Goal: Task Accomplishment & Management: Use online tool/utility

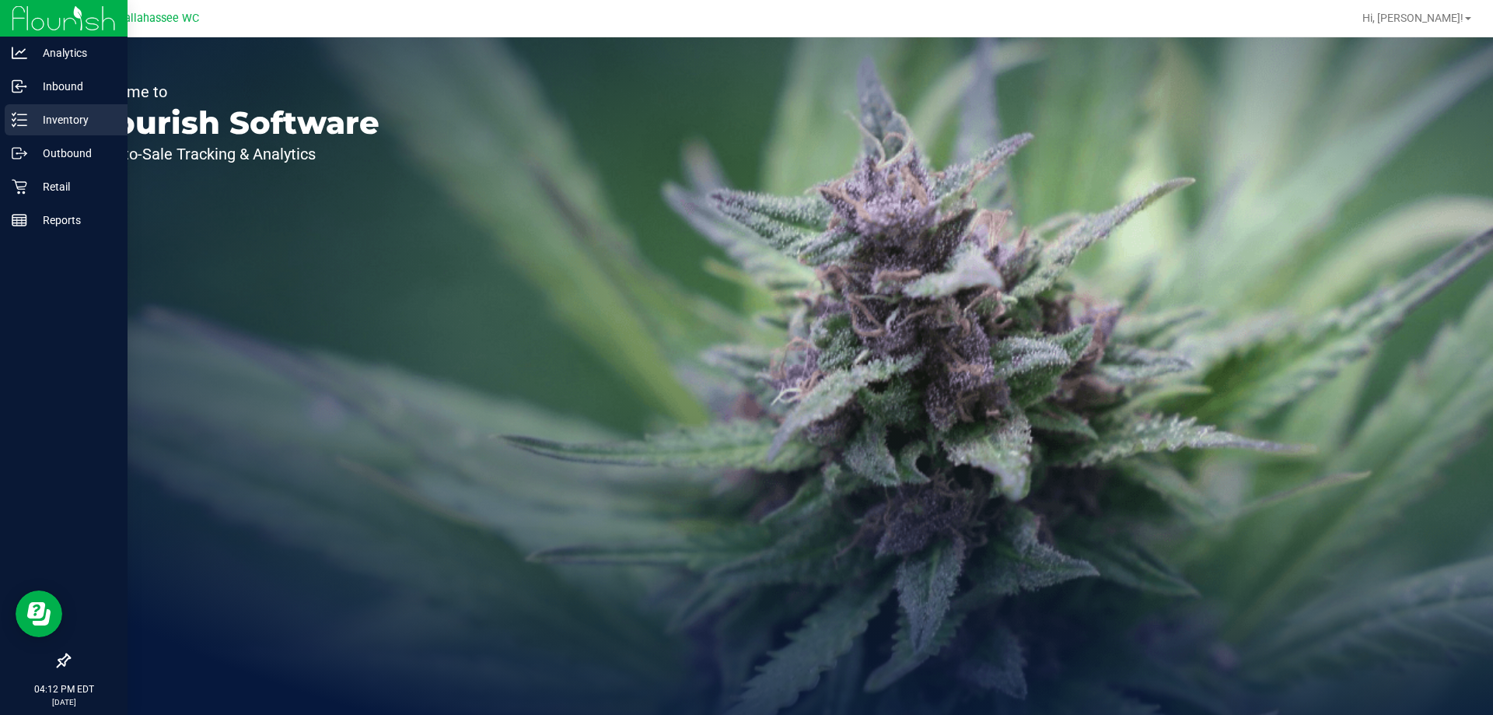
click at [34, 122] on p "Inventory" at bounding box center [73, 119] width 93 height 19
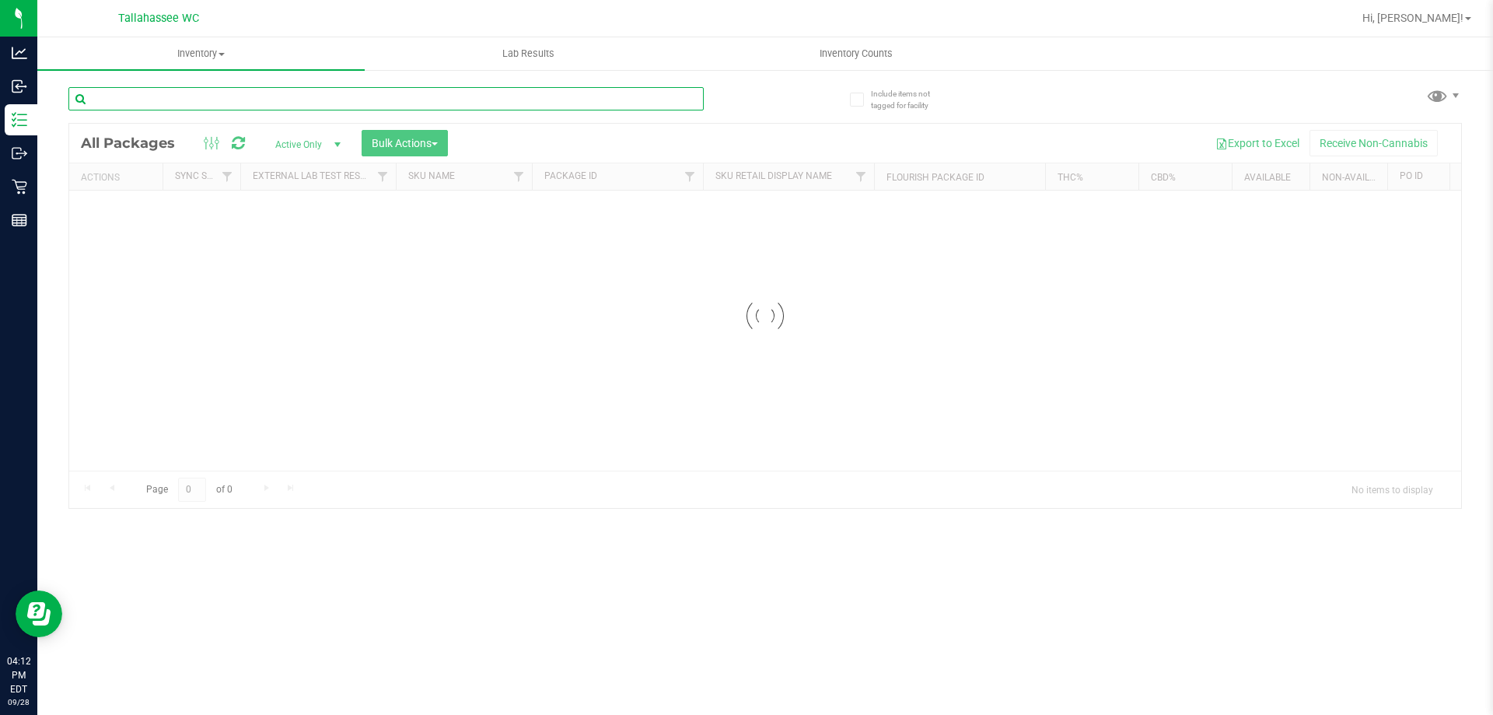
click at [429, 100] on input "text" at bounding box center [385, 98] width 635 height 23
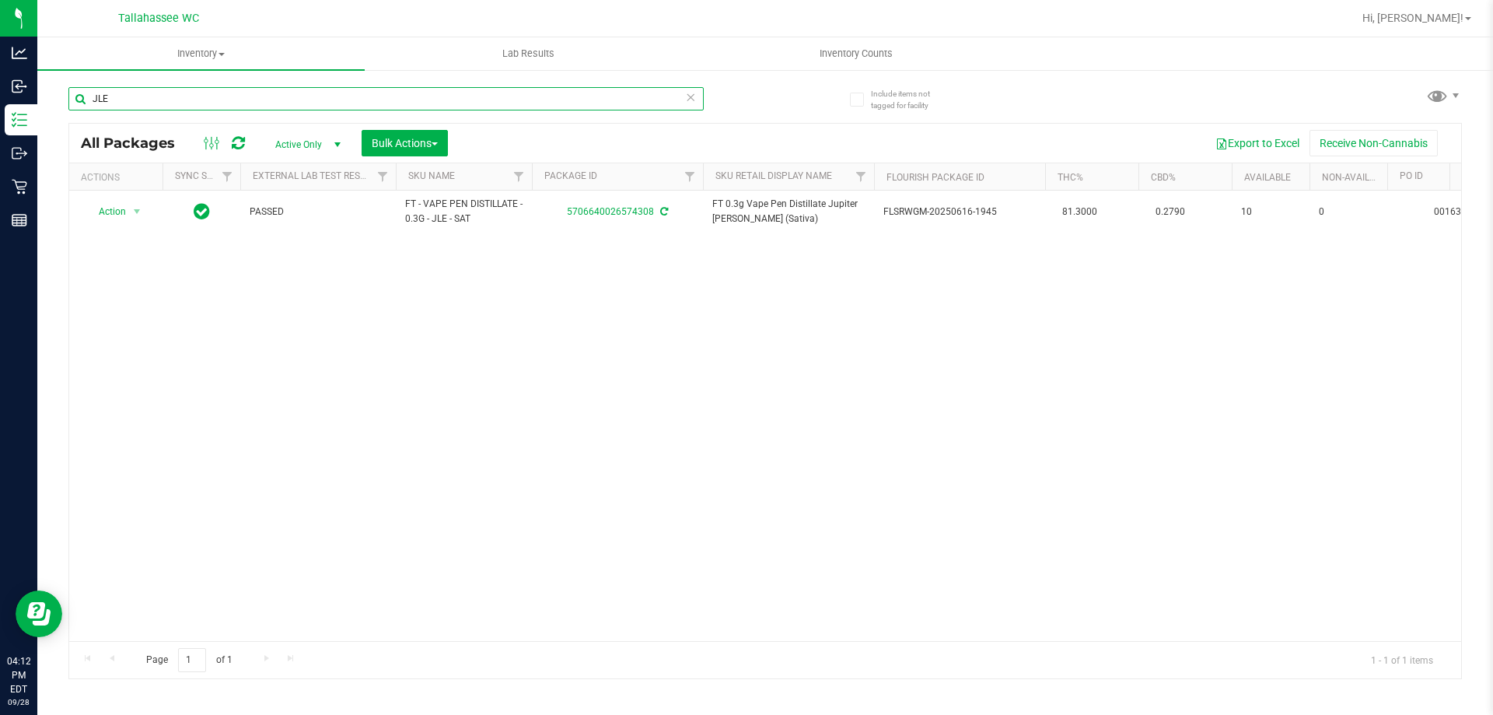
type input "JLE"
click at [693, 96] on icon at bounding box center [690, 96] width 11 height 19
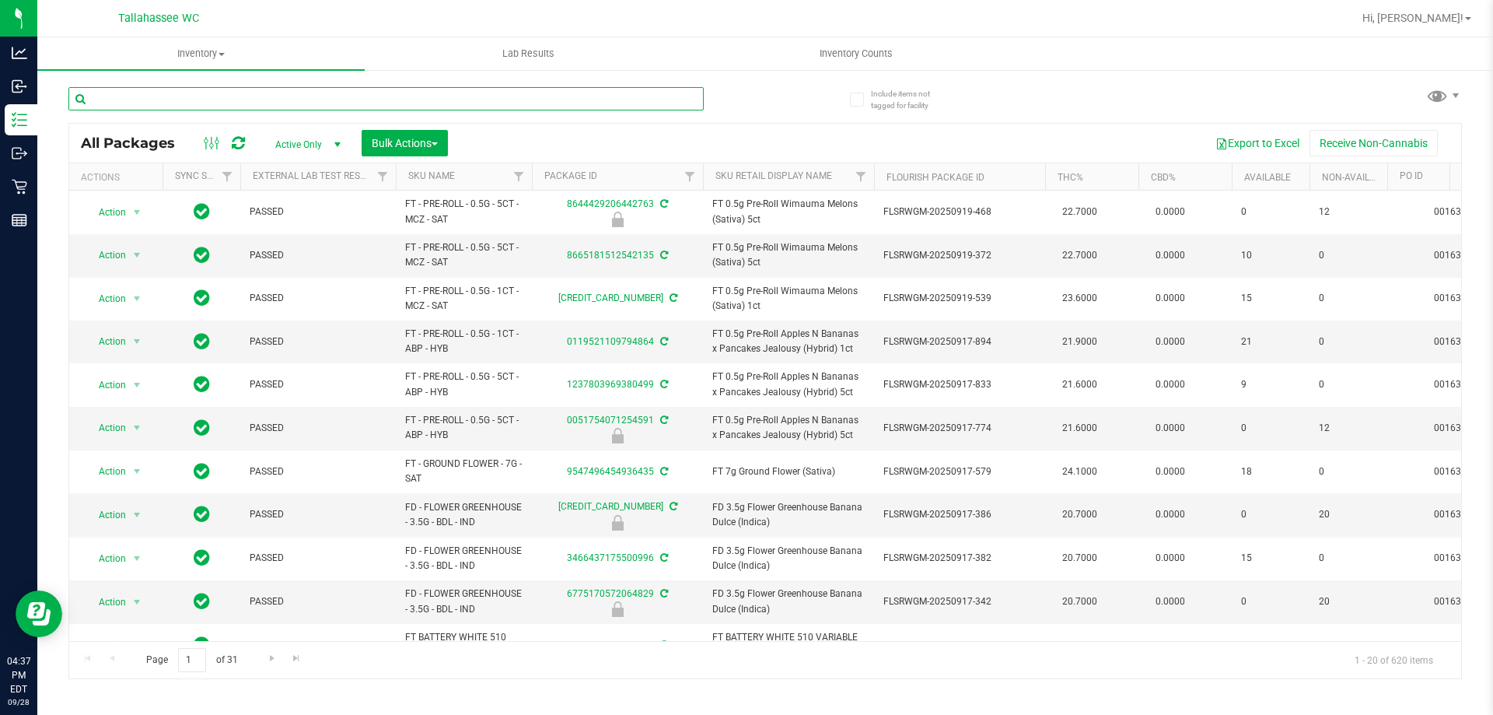
click at [148, 98] on input "text" at bounding box center [385, 98] width 635 height 23
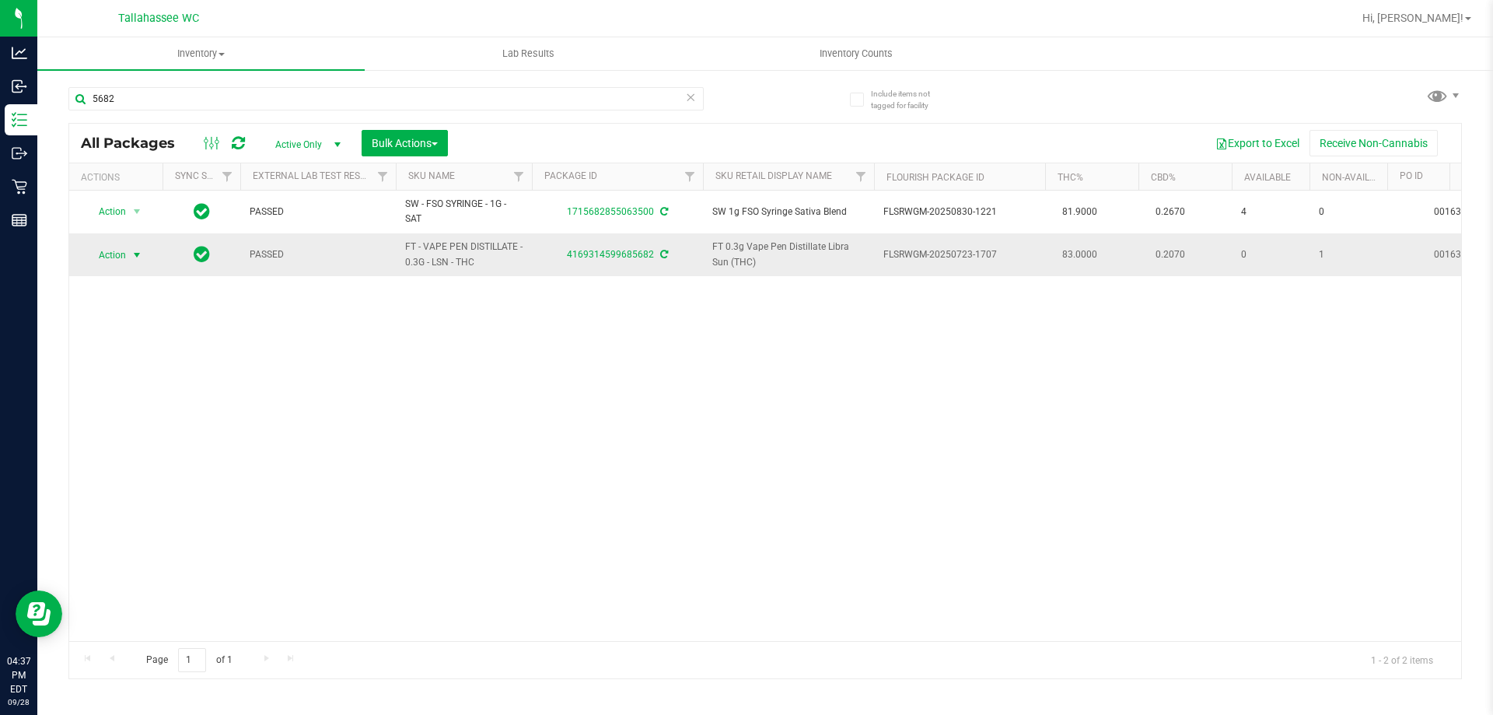
click at [114, 260] on span "Action" at bounding box center [106, 255] width 42 height 22
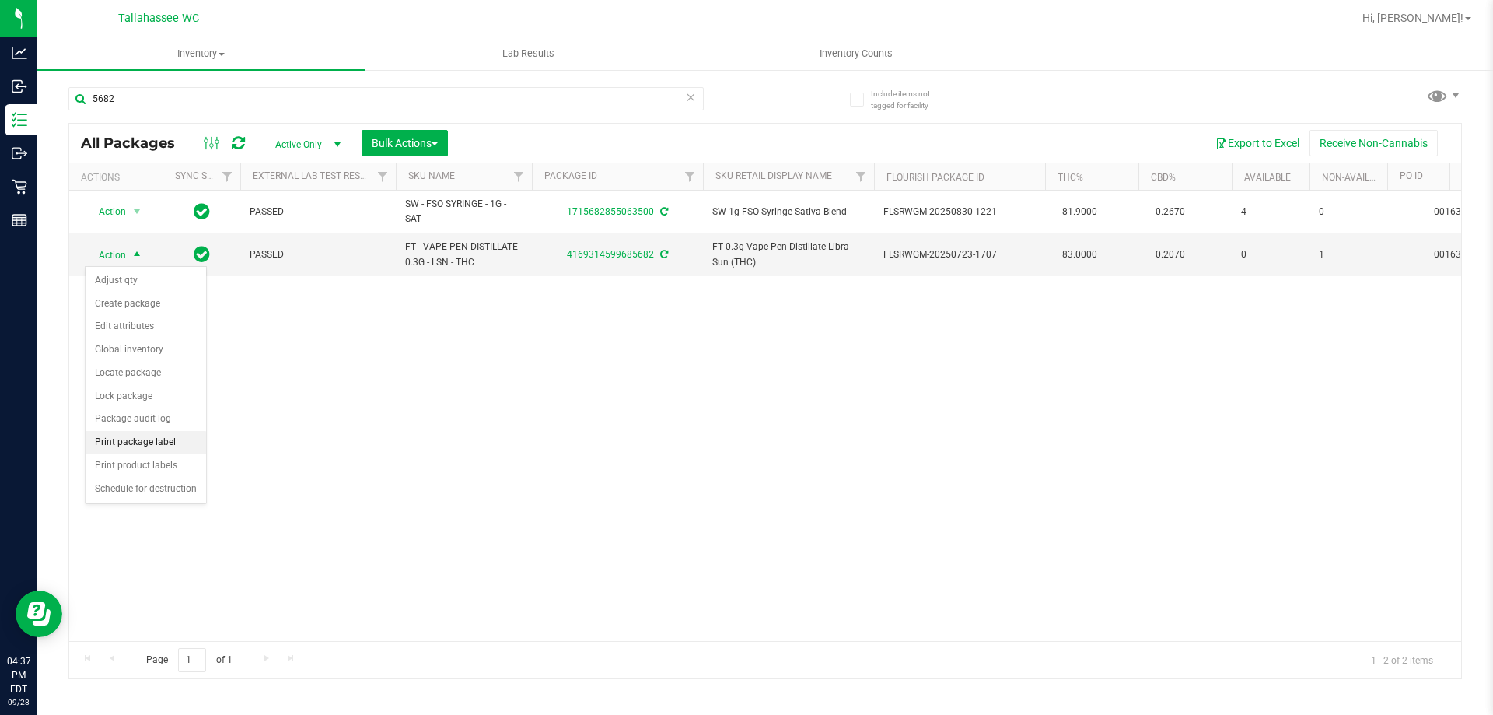
click at [180, 443] on li "Print package label" at bounding box center [146, 442] width 121 height 23
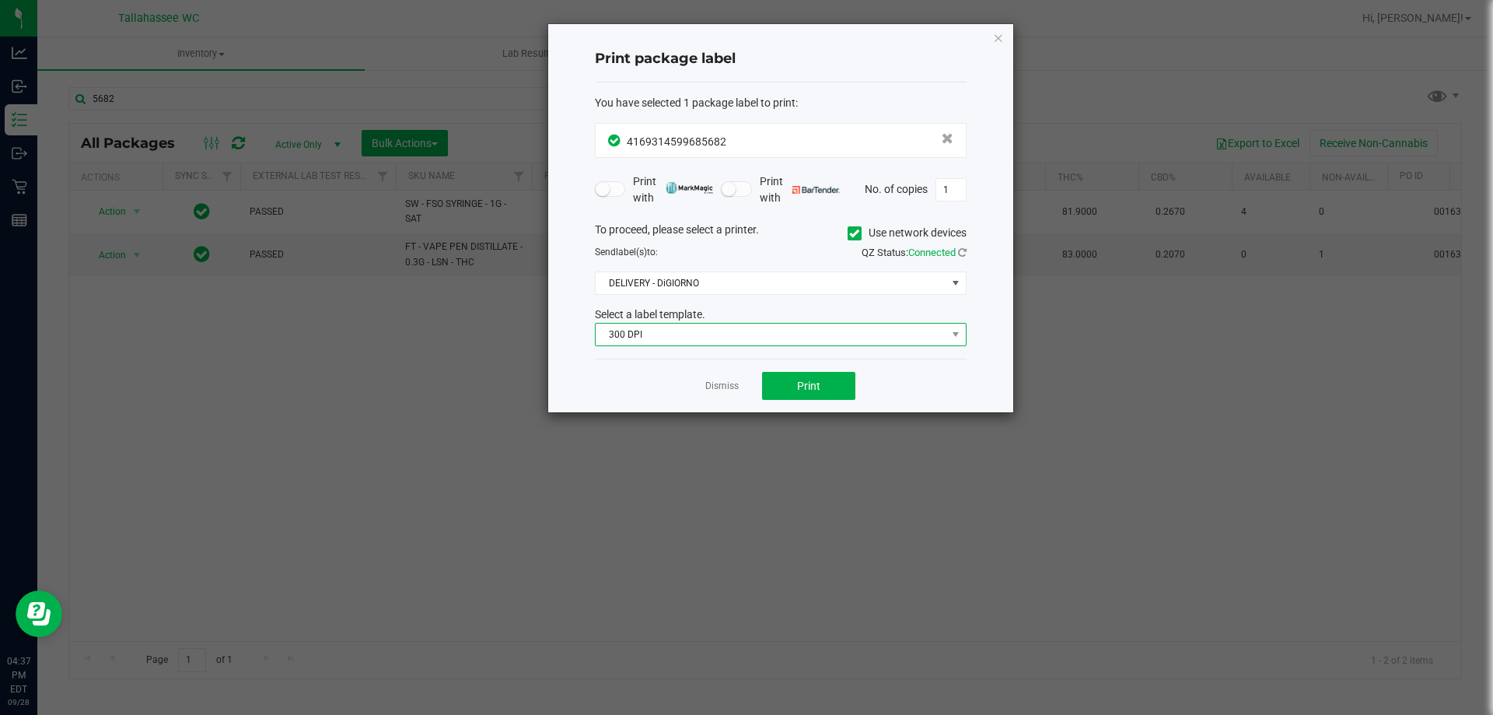
click at [775, 335] on span "300 DPI" at bounding box center [771, 335] width 351 height 22
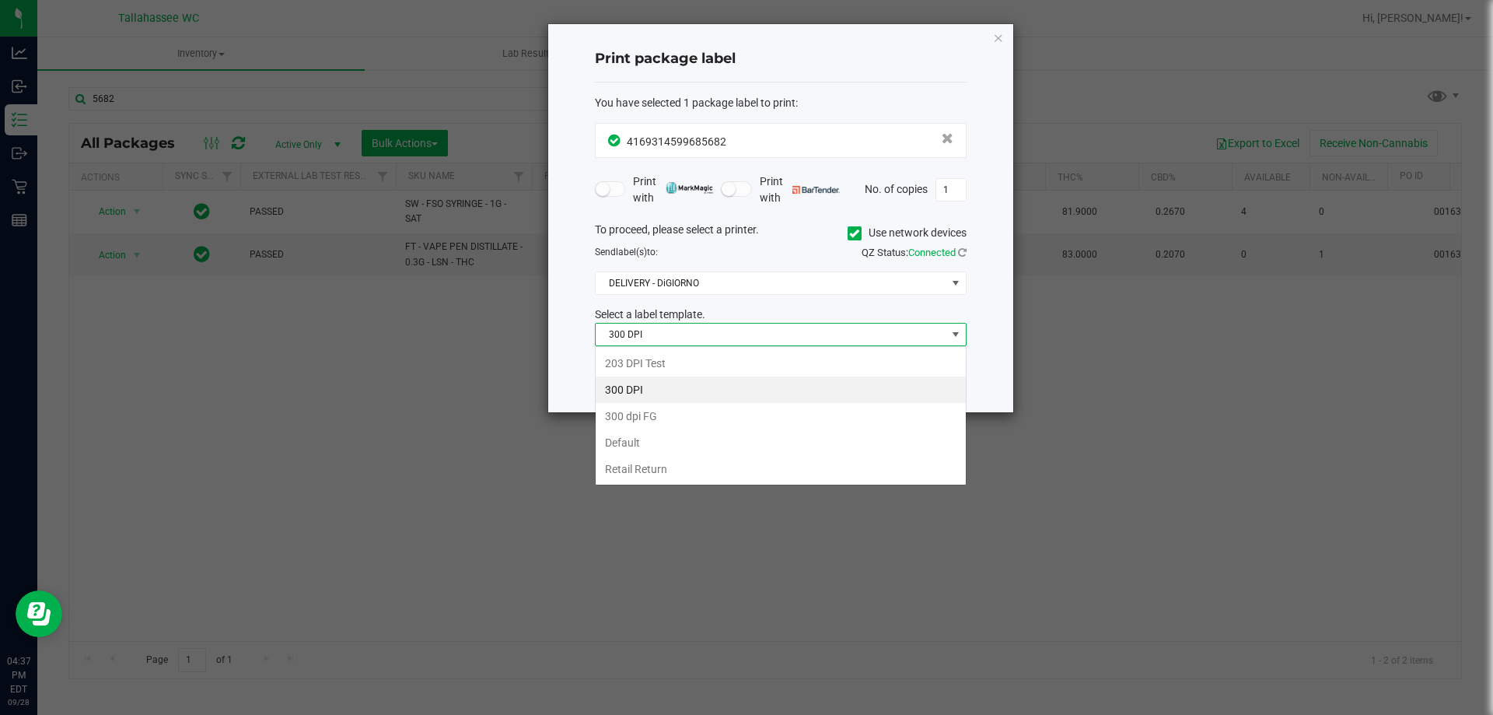
scroll to position [23, 372]
click at [718, 366] on li "203 DPI Test" at bounding box center [781, 363] width 370 height 26
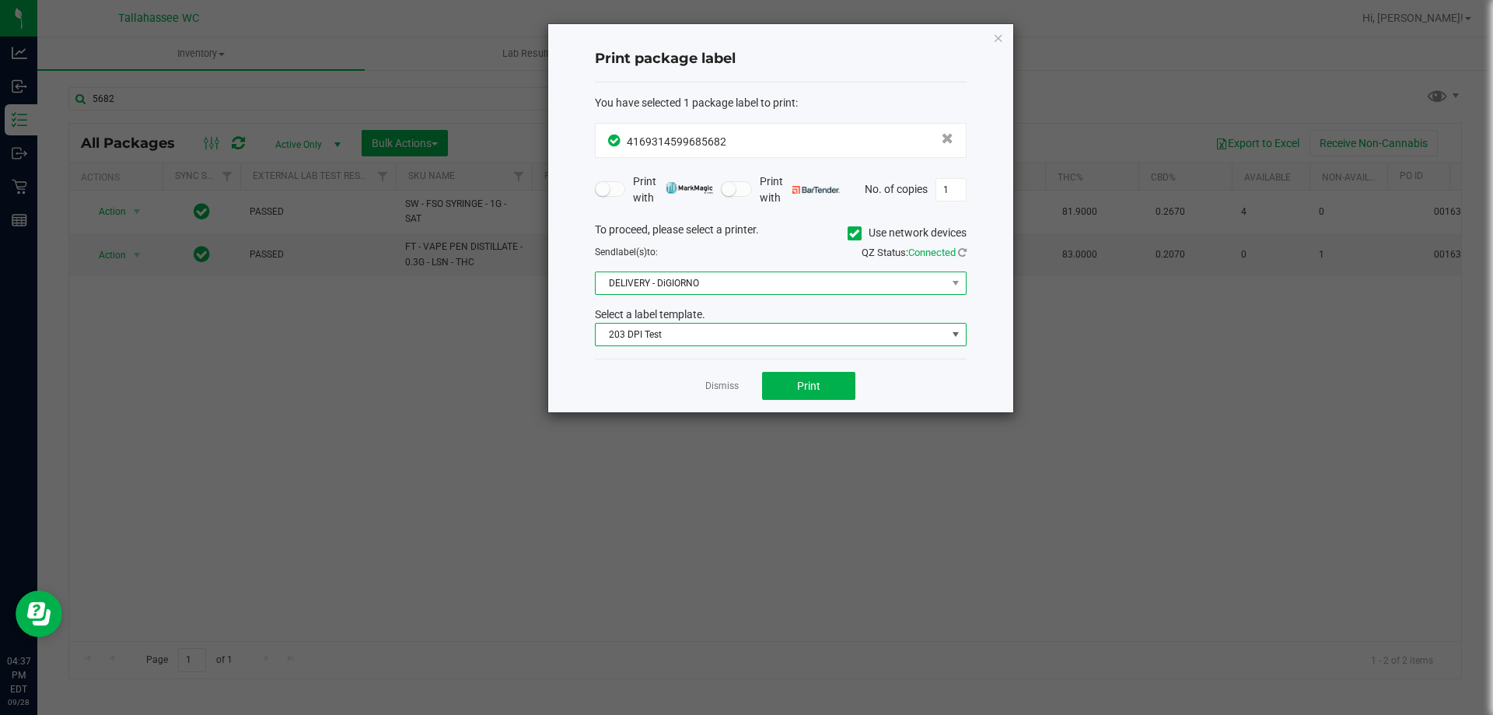
click at [733, 283] on span "DELIVERY - DiGIORNO" at bounding box center [771, 283] width 351 height 22
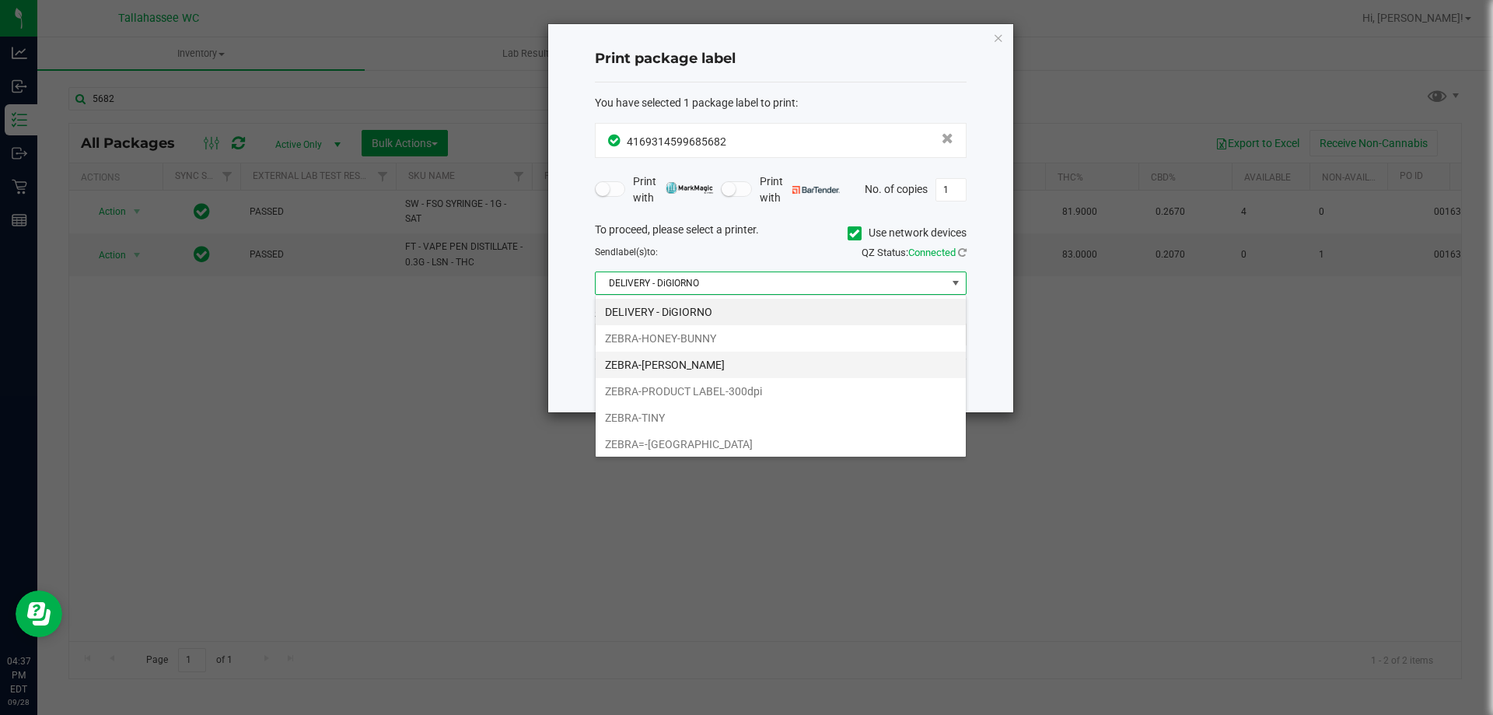
click at [694, 366] on li "ZEBRA-[PERSON_NAME]" at bounding box center [781, 365] width 370 height 26
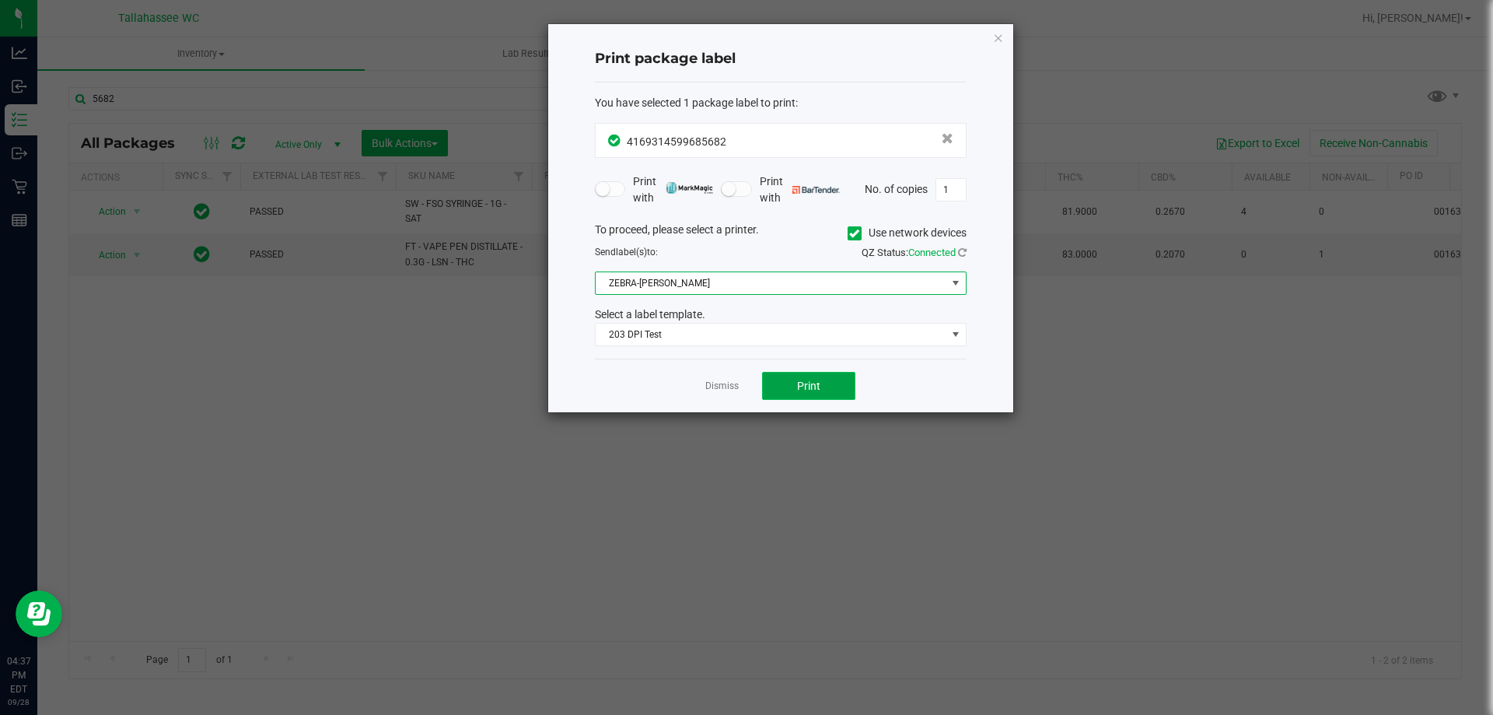
click at [808, 383] on span "Print" at bounding box center [808, 386] width 23 height 12
click at [725, 389] on link "Dismiss" at bounding box center [721, 386] width 33 height 13
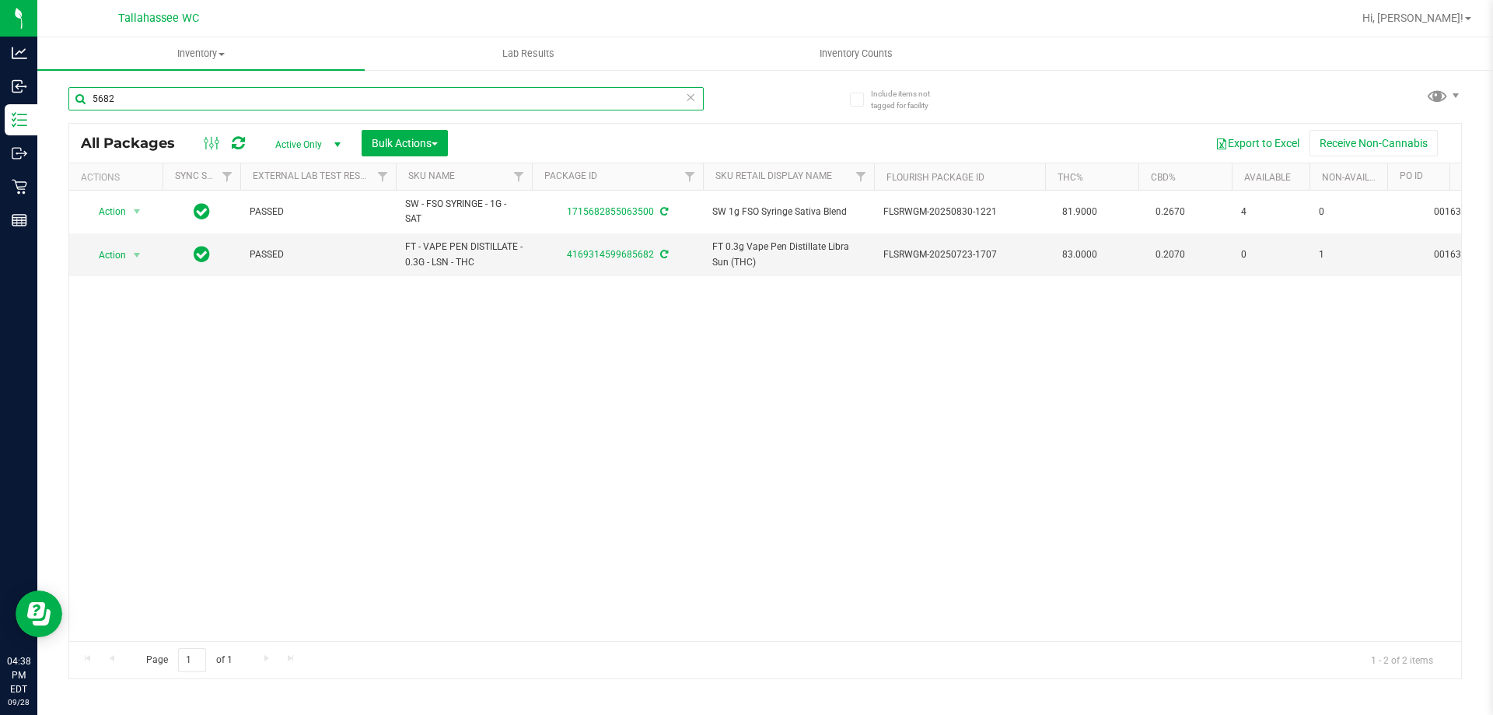
click at [558, 99] on input "5682" at bounding box center [385, 98] width 635 height 23
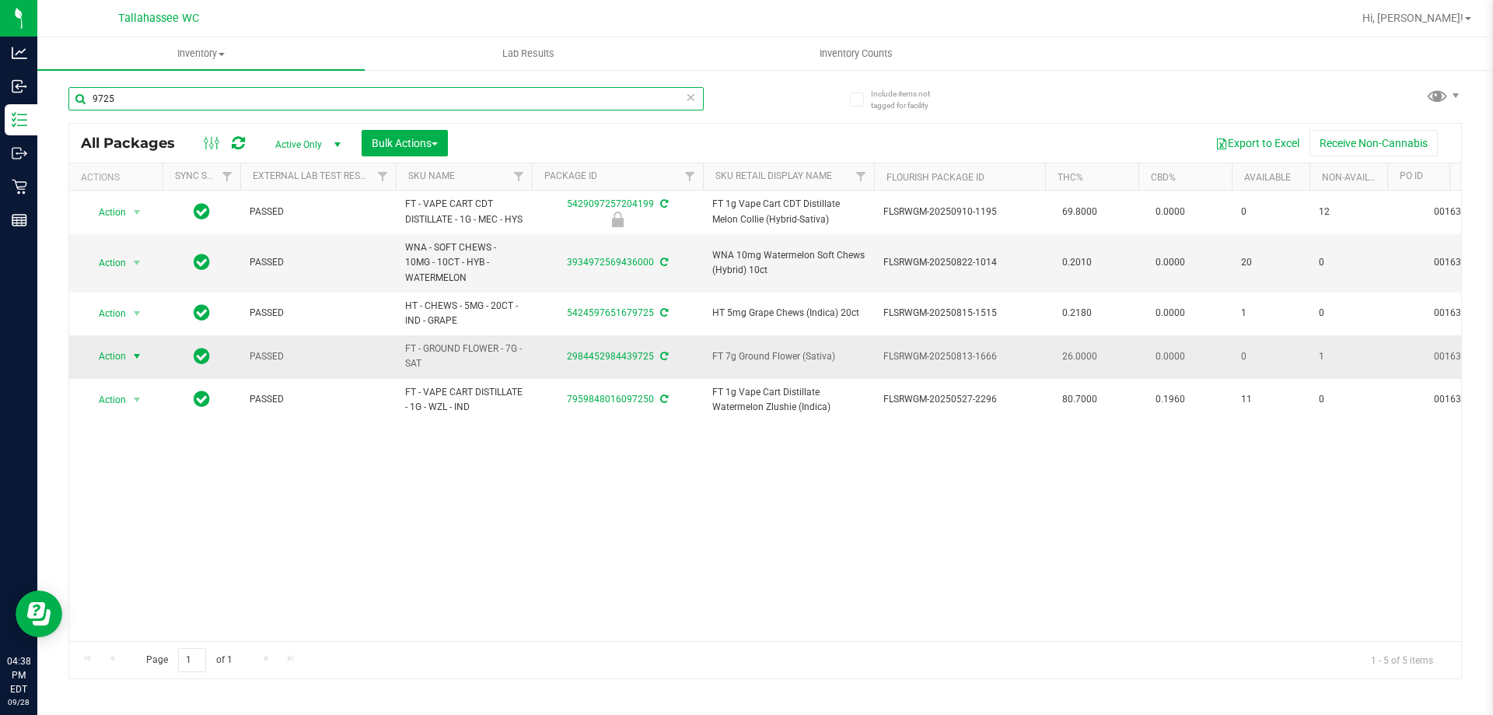
type input "9725"
click at [126, 367] on span "Action" at bounding box center [106, 356] width 42 height 22
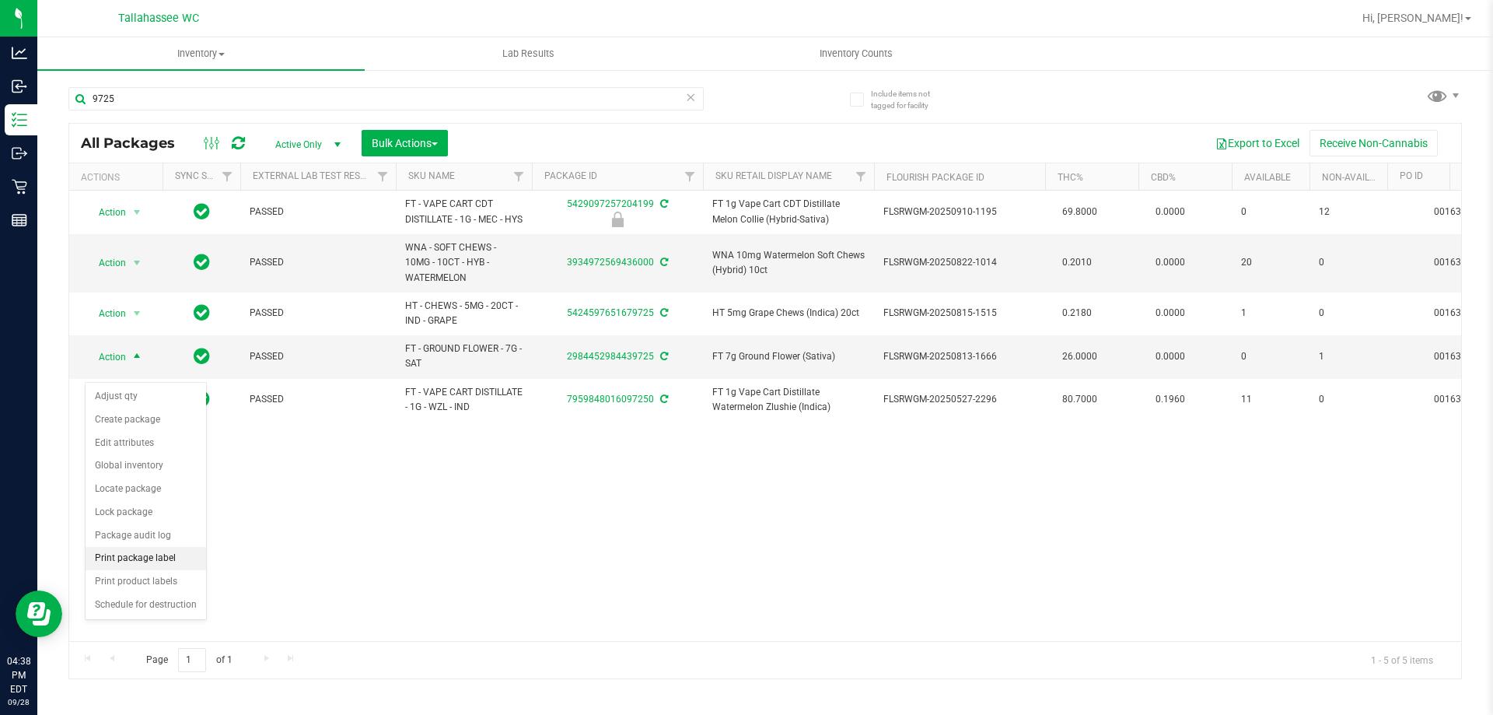
click at [155, 564] on li "Print package label" at bounding box center [146, 558] width 121 height 23
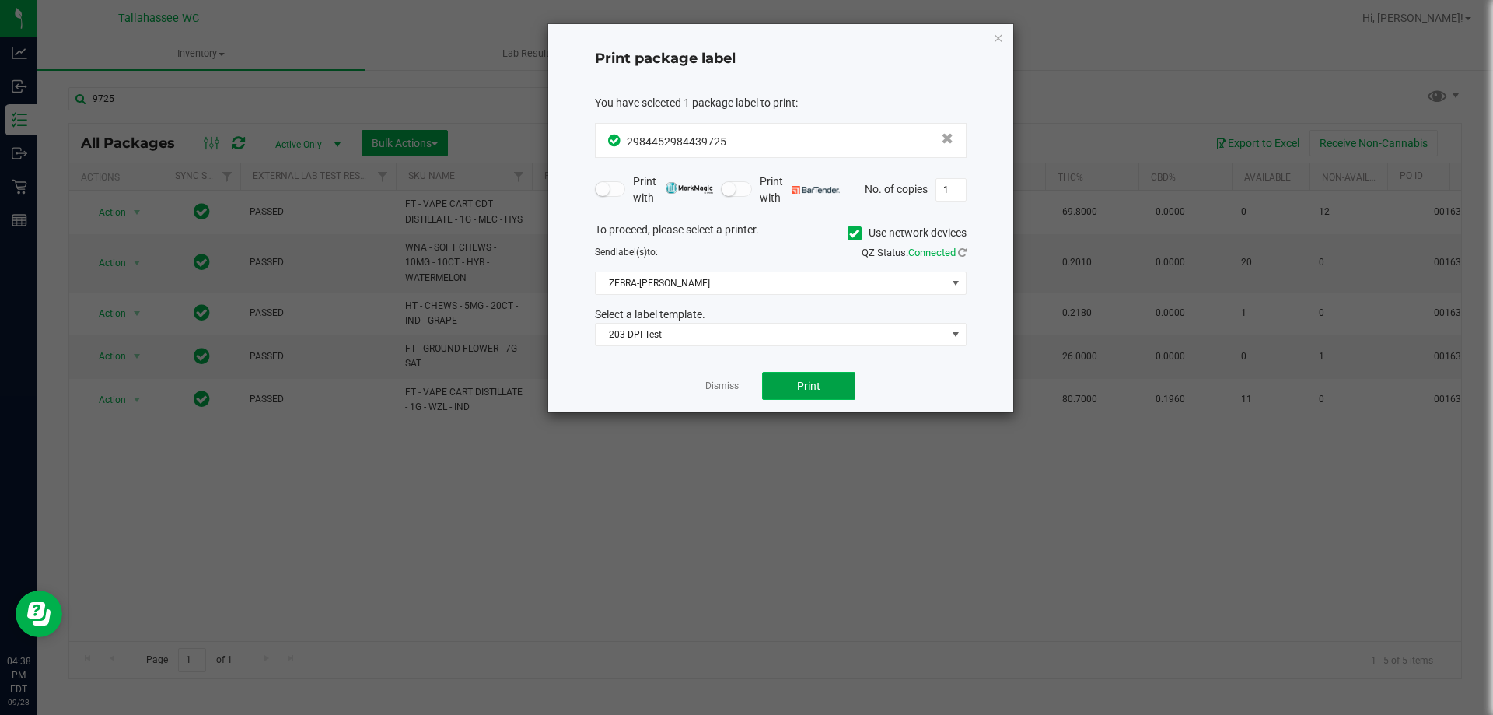
click at [828, 386] on button "Print" at bounding box center [808, 386] width 93 height 28
click at [730, 383] on link "Dismiss" at bounding box center [721, 386] width 33 height 13
